Goal: Ask a question: Seek information or help from site administrators or community

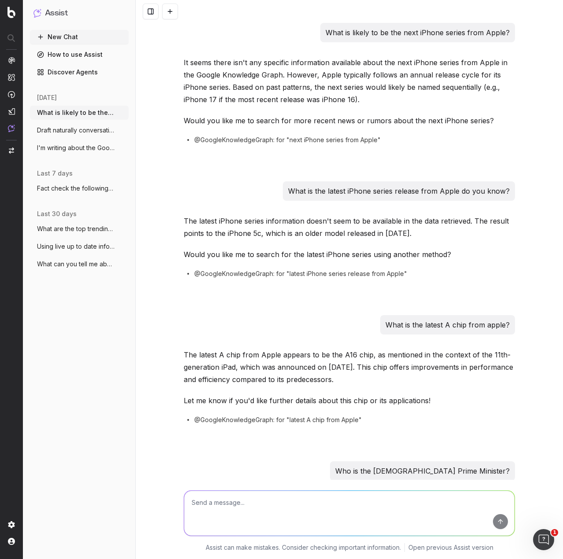
scroll to position [2182, 0]
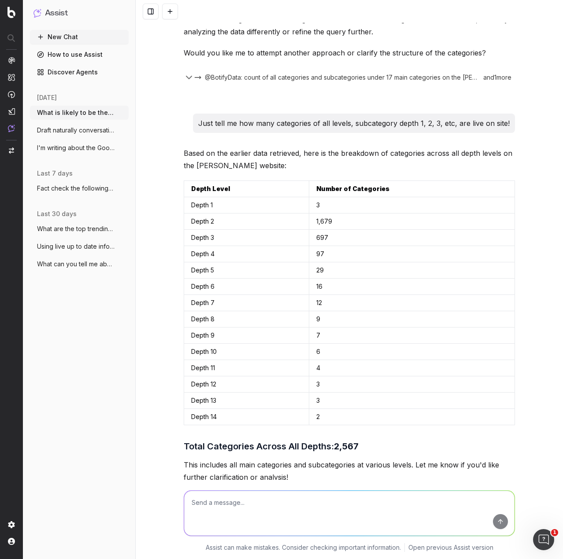
click at [88, 65] on link "Discover Agents" at bounding box center [79, 72] width 99 height 14
click at [85, 74] on link "Discover Agents" at bounding box center [79, 72] width 99 height 14
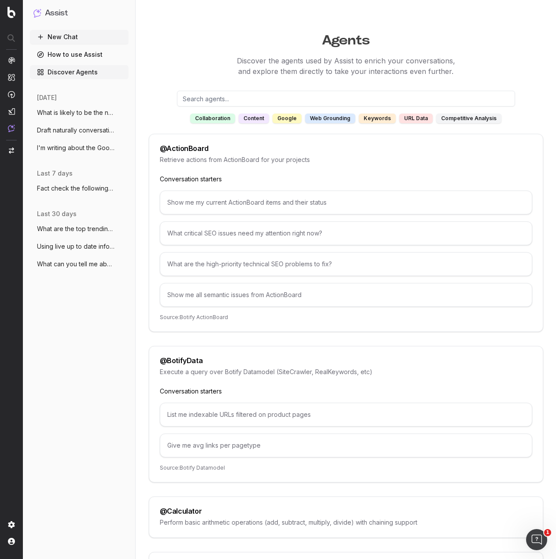
click at [255, 117] on div "content" at bounding box center [254, 119] width 30 height 10
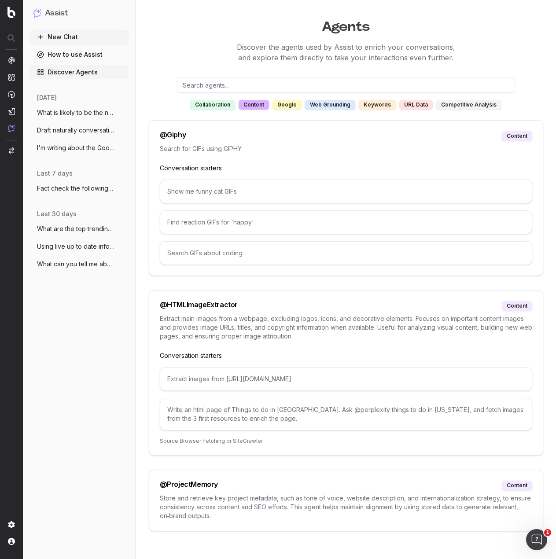
scroll to position [21, 0]
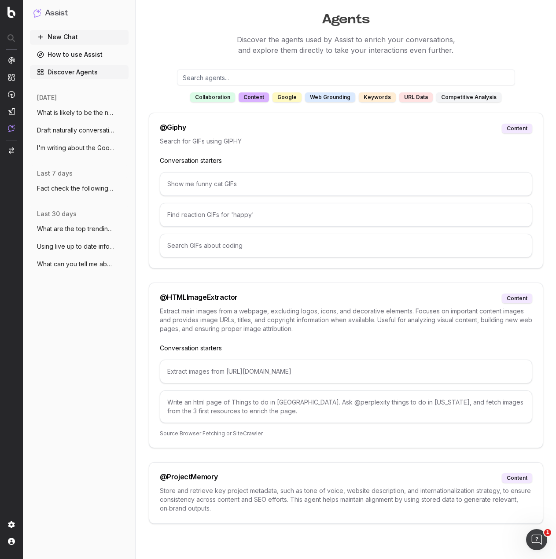
click at [495, 488] on p "Store and retrieve key project metadata, such as tone of voice, website descrip…" at bounding box center [346, 500] width 373 height 26
click at [380, 493] on p "Store and retrieve key project metadata, such as tone of voice, website descrip…" at bounding box center [346, 500] width 373 height 26
click at [70, 55] on link "How to use Assist" at bounding box center [79, 55] width 99 height 14
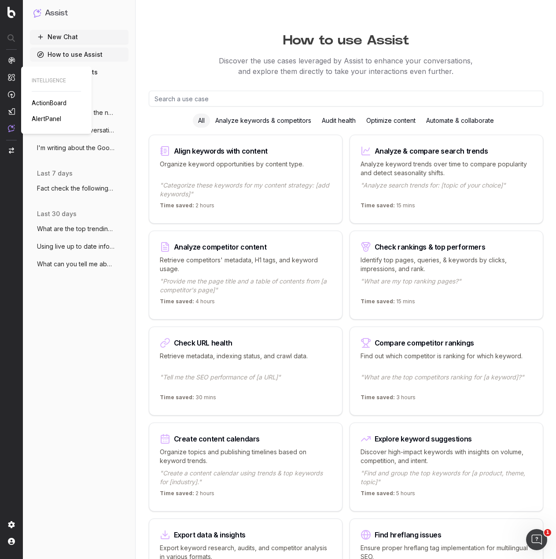
click at [11, 73] on div at bounding box center [11, 95] width 7 height 76
click at [72, 114] on span "What is likely to be the next iPhone ser" at bounding box center [76, 112] width 78 height 9
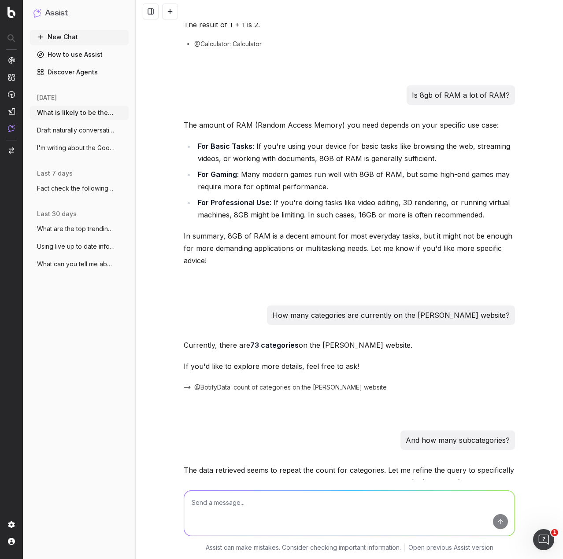
scroll to position [640, 0]
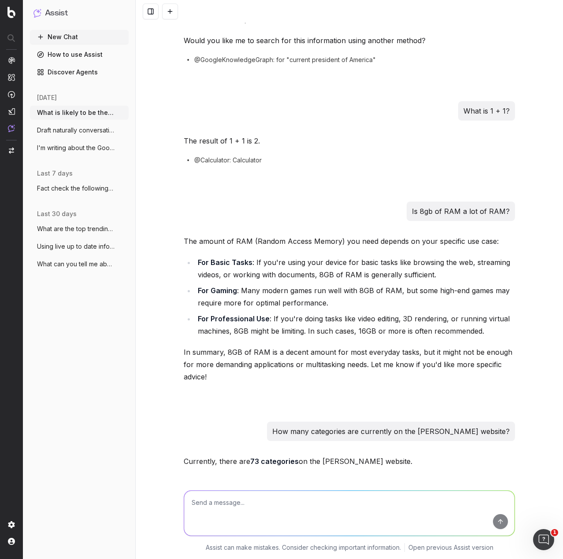
click at [291, 499] on textarea at bounding box center [349, 513] width 330 height 45
click at [172, 9] on button at bounding box center [170, 12] width 16 height 16
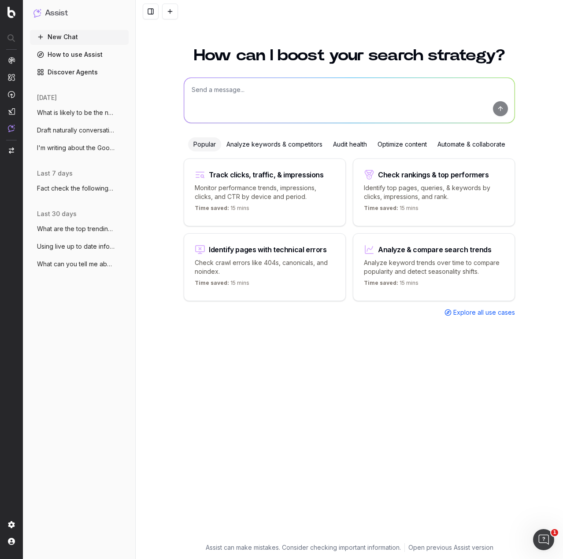
click at [312, 74] on div "How can I boost your search strategy? Popular Analyze keywords & competitors Au…" at bounding box center [349, 290] width 338 height 507
click at [313, 82] on textarea at bounding box center [349, 100] width 330 height 45
paste textarea "[URL][DOMAIN_NAME]"
type textarea "Any possible reasons why [URL][DOMAIN_NAME] isn't performing well SEO wise?"
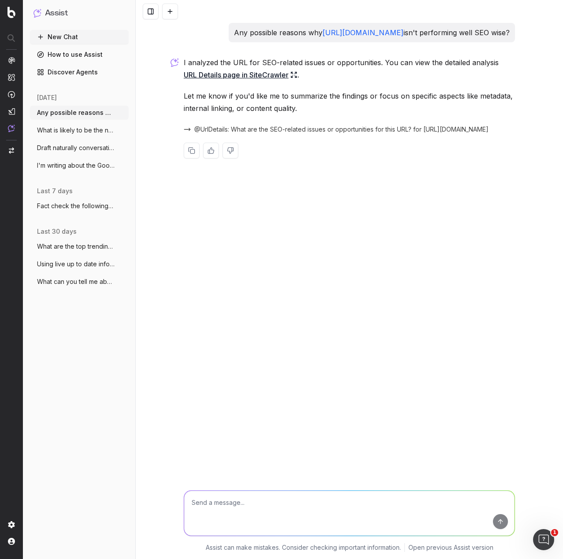
click at [241, 81] on link "URL Details page in SiteCrawler" at bounding box center [241, 75] width 114 height 12
click at [123, 117] on button "More" at bounding box center [122, 112] width 9 height 9
click at [176, 112] on icon at bounding box center [177, 113] width 4 height 5
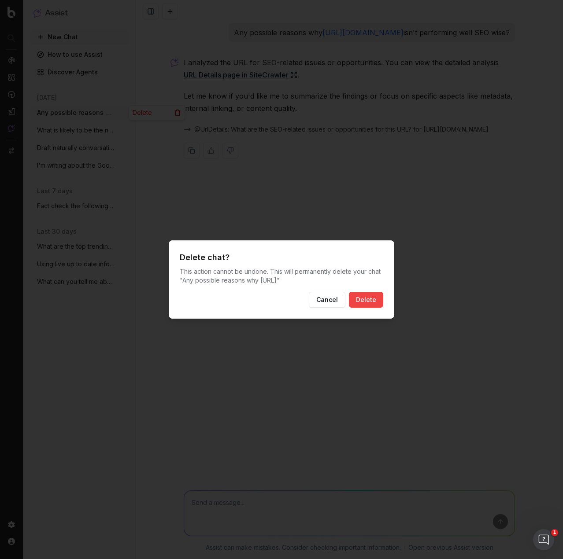
click at [370, 299] on button "Delete" at bounding box center [366, 300] width 34 height 16
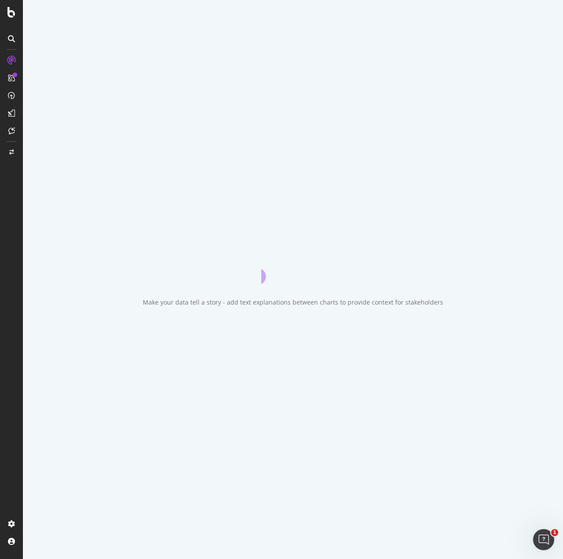
click at [283, 183] on div "Make your data tell a story - add text explanations between charts to provide c…" at bounding box center [293, 279] width 540 height 559
click at [270, 255] on icon "animation" at bounding box center [292, 268] width 63 height 32
click at [266, 270] on icon "animation" at bounding box center [260, 268] width 16 height 32
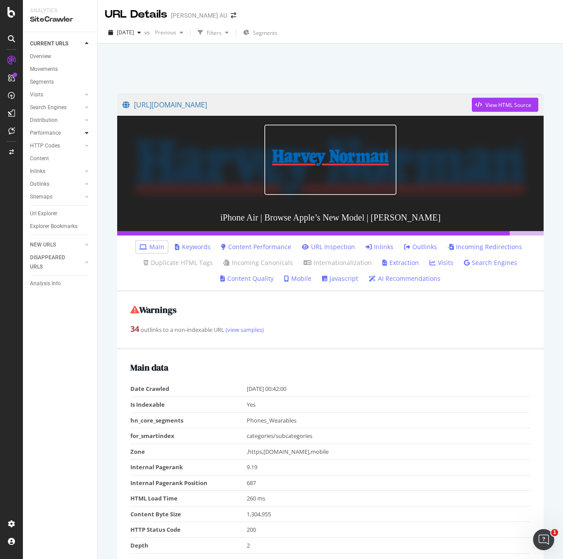
click at [87, 132] on icon at bounding box center [87, 132] width 4 height 5
click at [56, 159] on link "Content" at bounding box center [60, 158] width 61 height 9
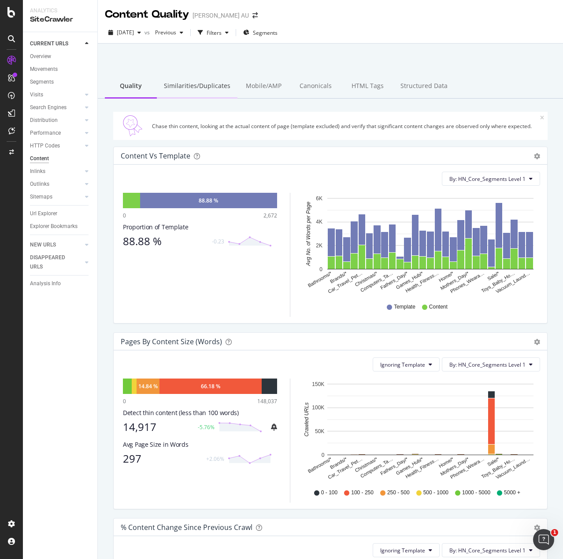
click at [197, 91] on div "Similarities/Duplicates" at bounding box center [197, 86] width 81 height 24
